Goal: Task Accomplishment & Management: Manage account settings

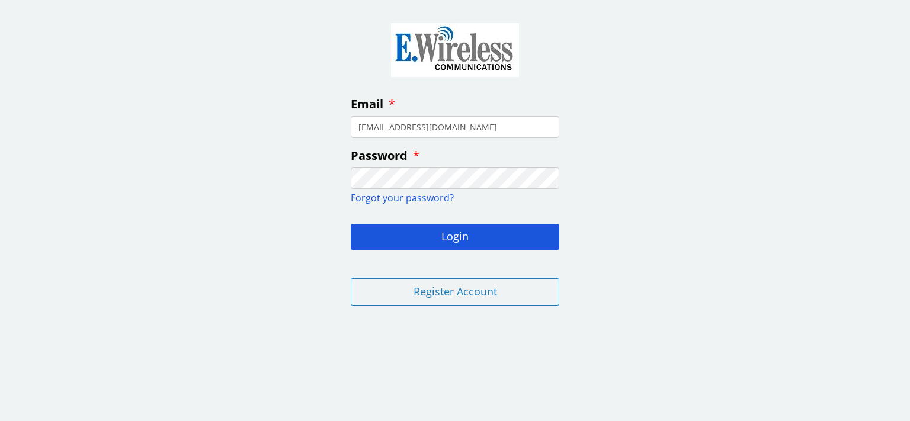
type input "[EMAIL_ADDRESS][DOMAIN_NAME]"
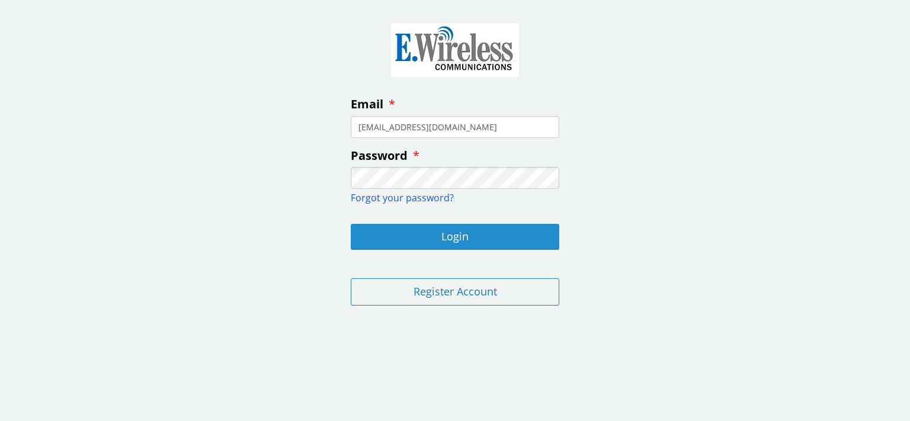
click at [465, 235] on button "Login" at bounding box center [455, 237] width 208 height 26
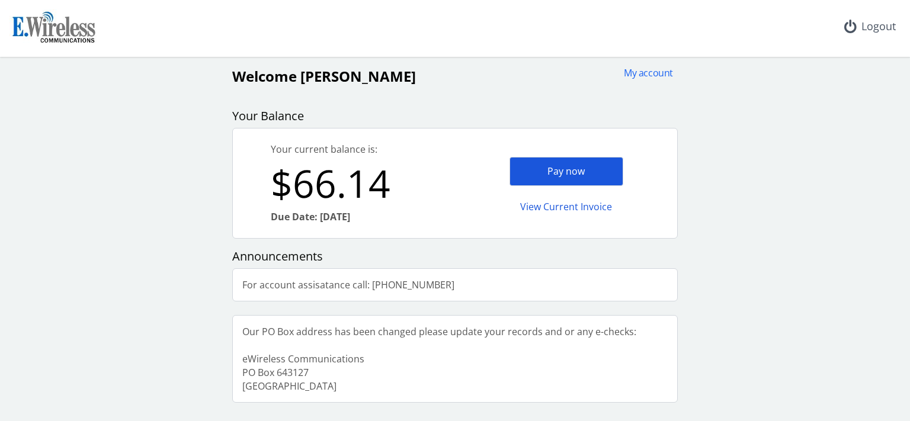
click at [573, 171] on div "Pay now" at bounding box center [566, 171] width 114 height 29
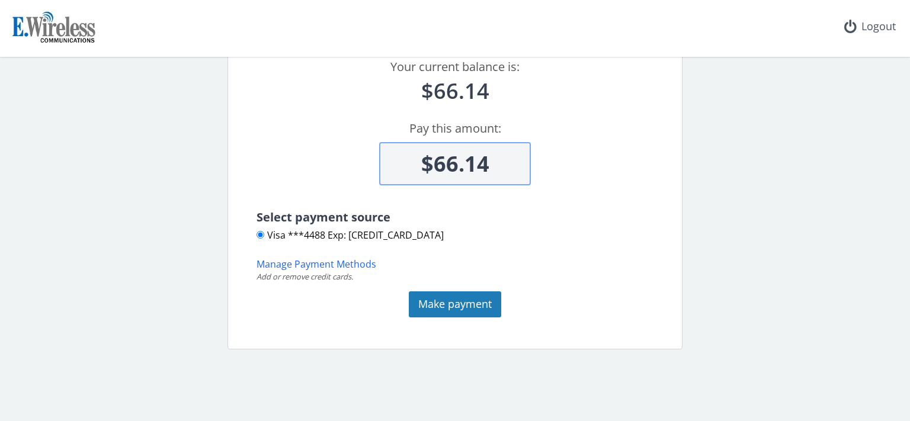
scroll to position [74, 0]
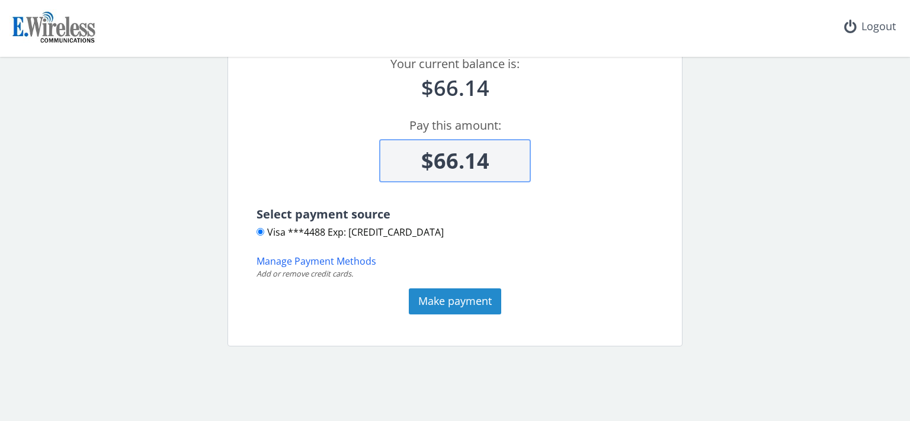
click at [458, 300] on button "Make payment" at bounding box center [455, 301] width 92 height 26
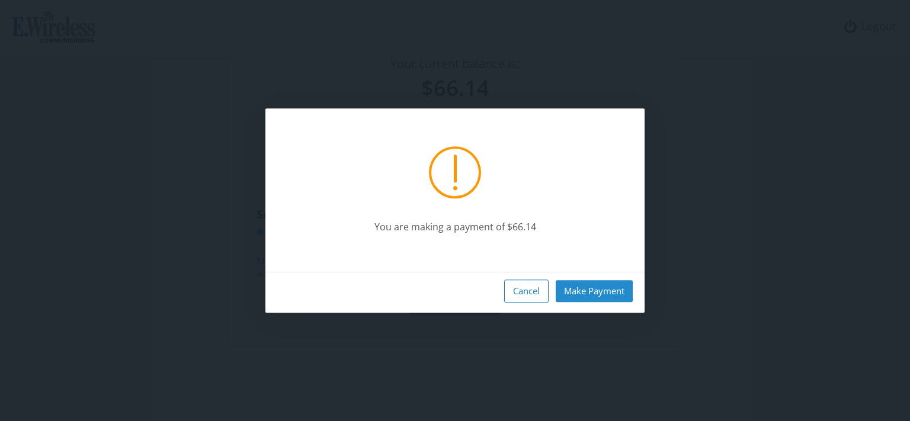
click at [600, 291] on button "Make Payment" at bounding box center [593, 291] width 77 height 22
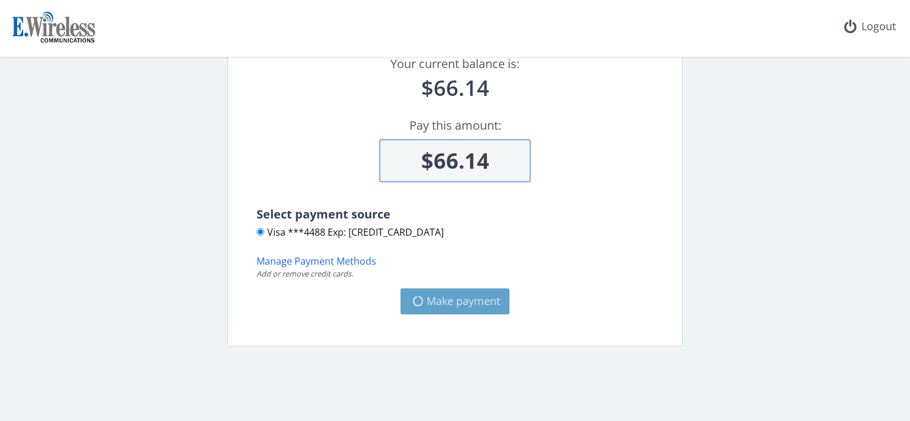
type input "$0"
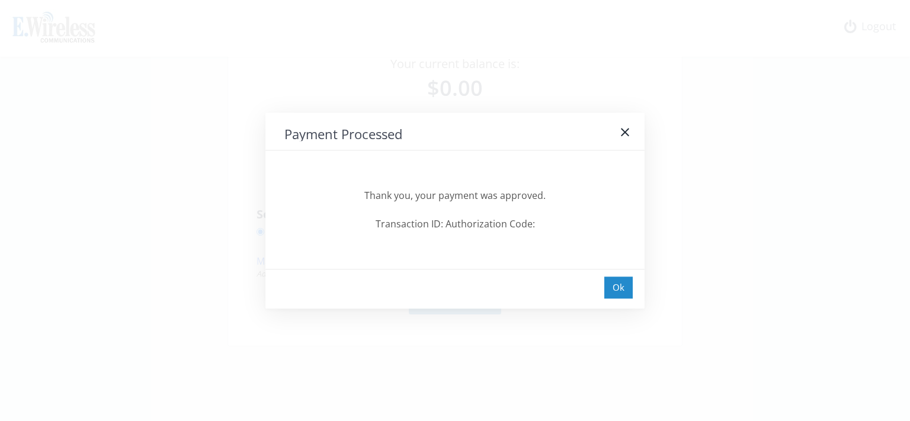
click at [618, 288] on div "Ok" at bounding box center [618, 288] width 28 height 22
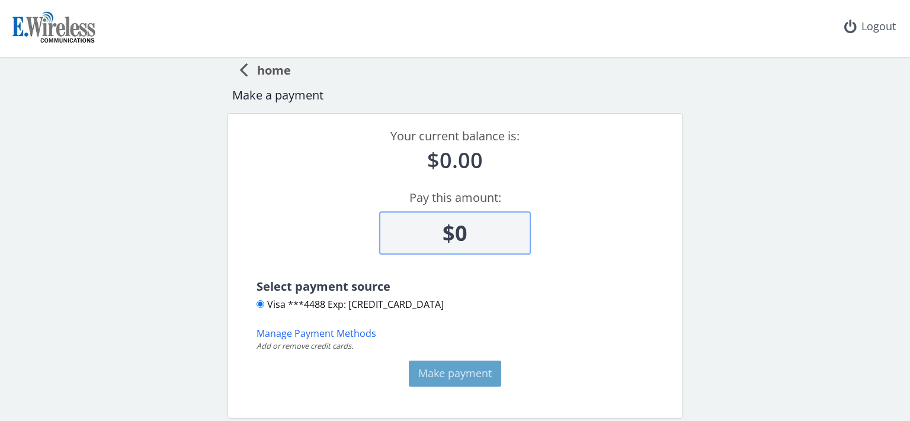
scroll to position [0, 0]
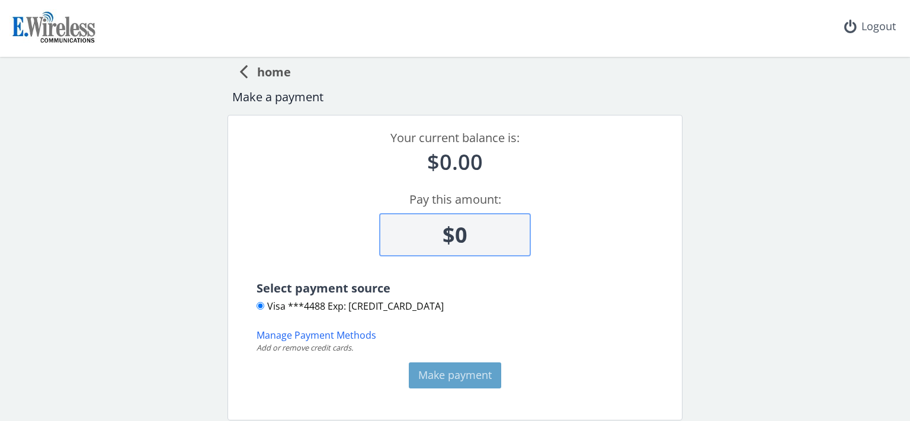
click at [273, 72] on span "home" at bounding box center [269, 70] width 43 height 22
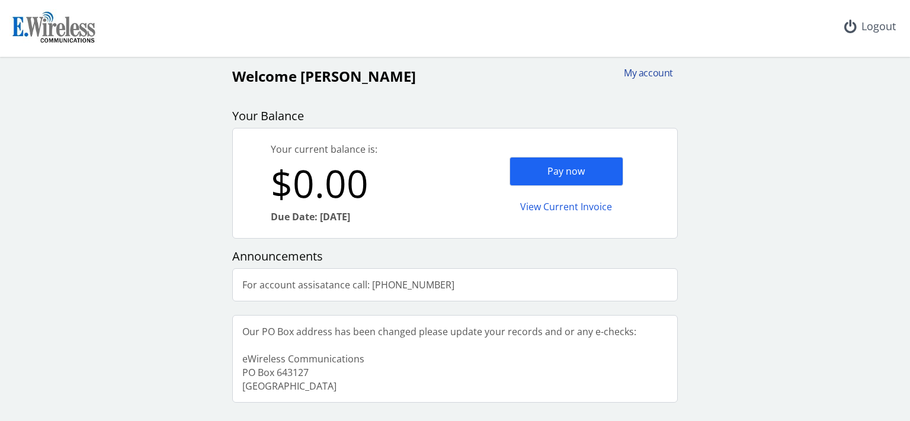
click at [653, 72] on div "My account" at bounding box center [644, 73] width 57 height 14
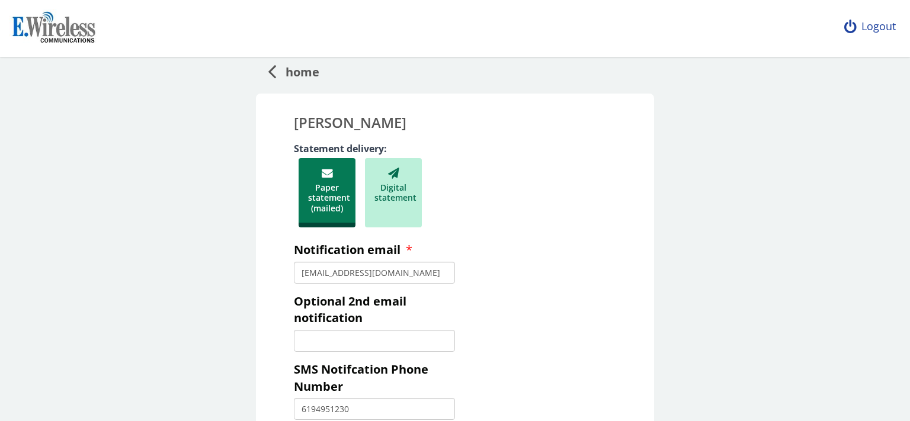
click at [874, 24] on div "Logout" at bounding box center [869, 26] width 70 height 53
